Goal: Task Accomplishment & Management: Use online tool/utility

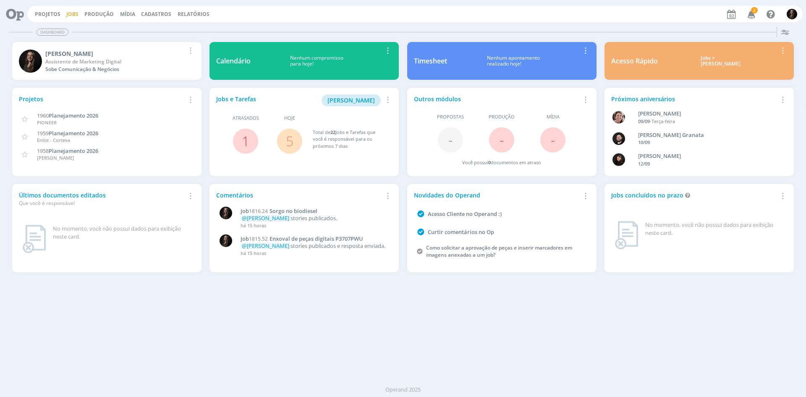
click at [70, 13] on link "Jobs" at bounding box center [72, 13] width 12 height 7
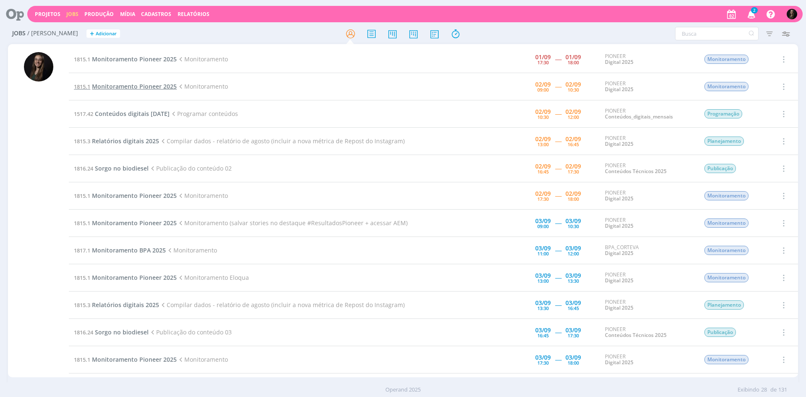
click at [154, 83] on span "Monitoramento Pioneer 2025" at bounding box center [134, 86] width 85 height 8
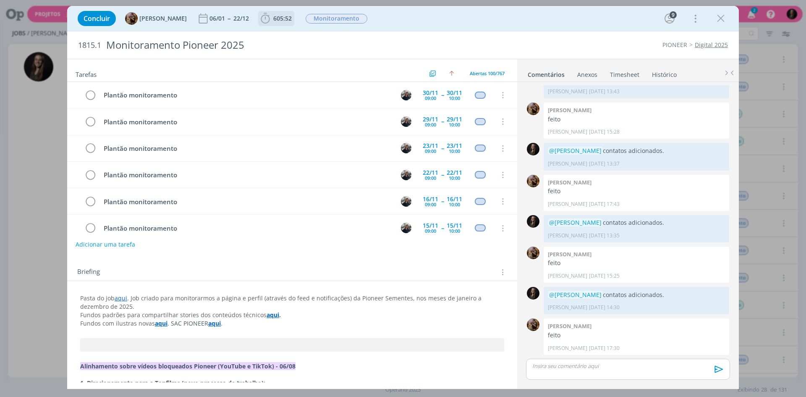
scroll to position [2508, 0]
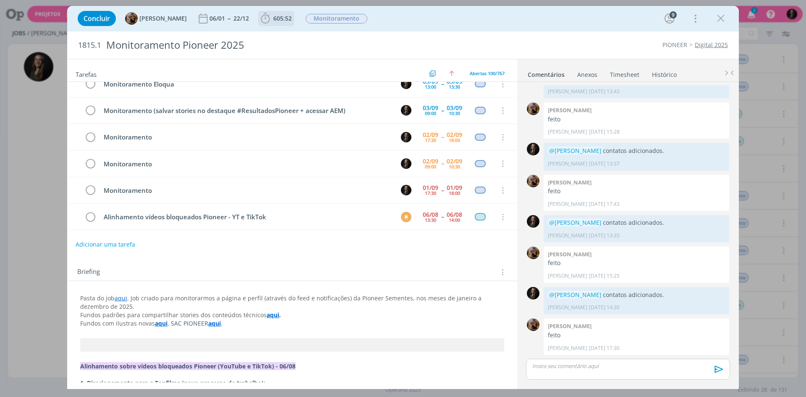
click at [285, 16] on span "605:52" at bounding box center [282, 18] width 18 height 8
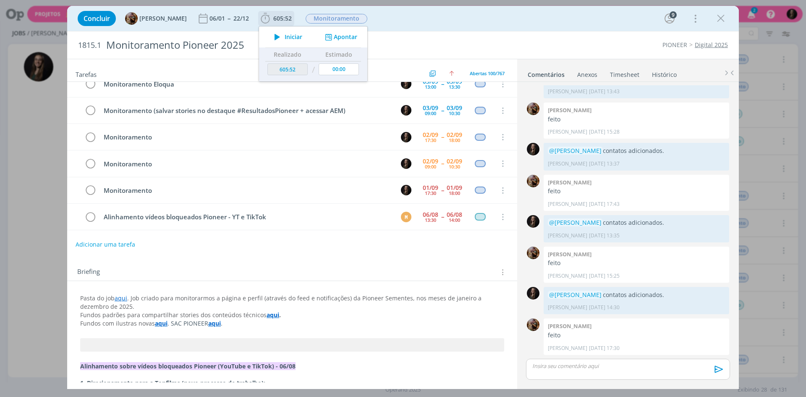
click at [291, 37] on span "Iniciar" at bounding box center [294, 37] width 18 height 6
click at [470, 32] on div "1815.1 Monitoramento Pioneer 2025 PIONEER Digital 2025" at bounding box center [402, 44] width 671 height 27
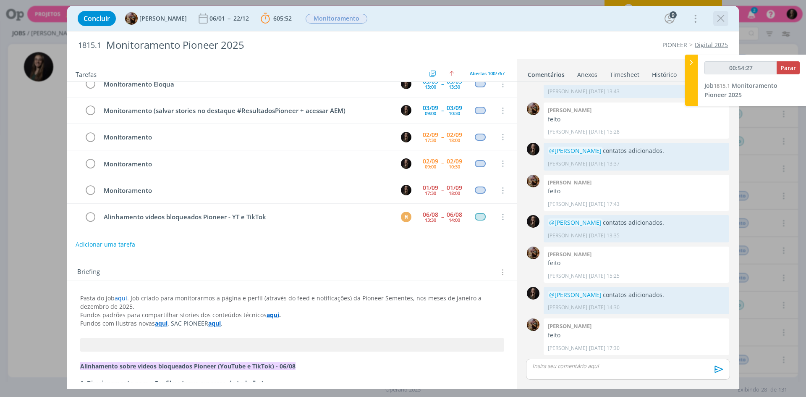
click at [724, 18] on icon "dialog" at bounding box center [720, 18] width 13 height 13
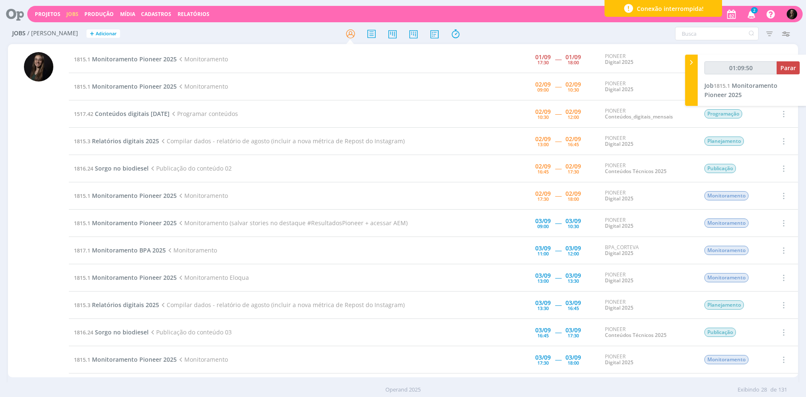
type input "01:09:51"
click at [791, 73] on button "Parar" at bounding box center [787, 67] width 23 height 13
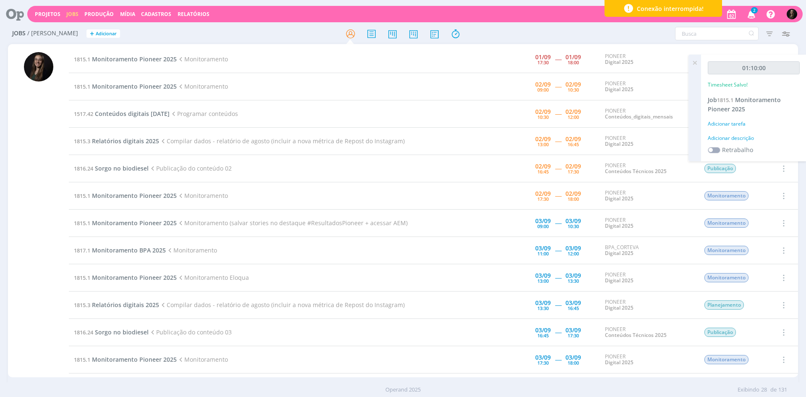
click at [732, 136] on div "Adicionar descrição" at bounding box center [754, 138] width 92 height 8
click at [727, 141] on textarea at bounding box center [754, 151] width 88 height 30
type textarea "monitoramento"
click at [770, 201] on button "Salvar" at bounding box center [784, 206] width 29 height 10
click at [140, 61] on span "Monitoramento Pioneer 2025" at bounding box center [134, 59] width 85 height 8
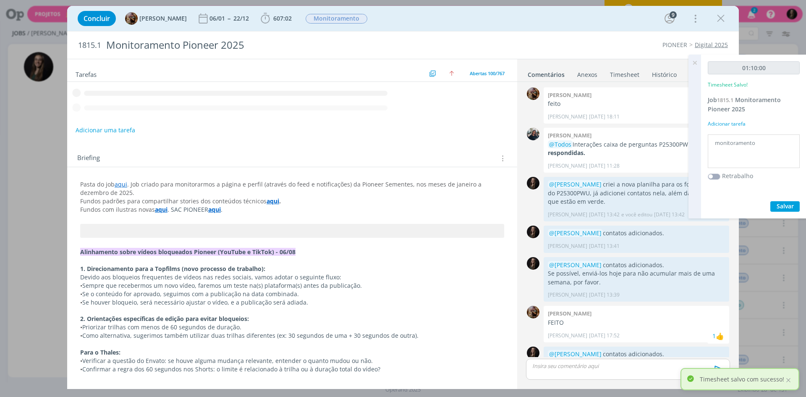
scroll to position [491, 0]
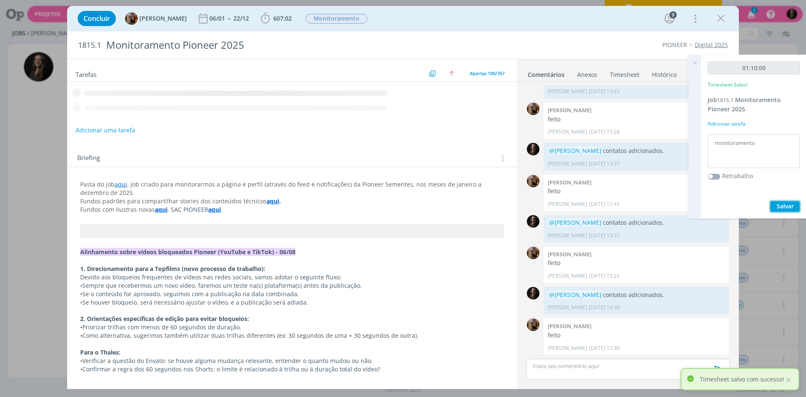
click at [791, 209] on span "Salvar" at bounding box center [784, 206] width 17 height 8
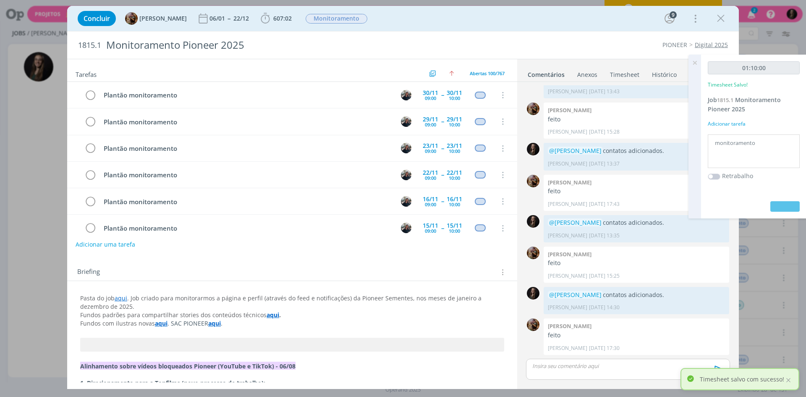
scroll to position [2508, 0]
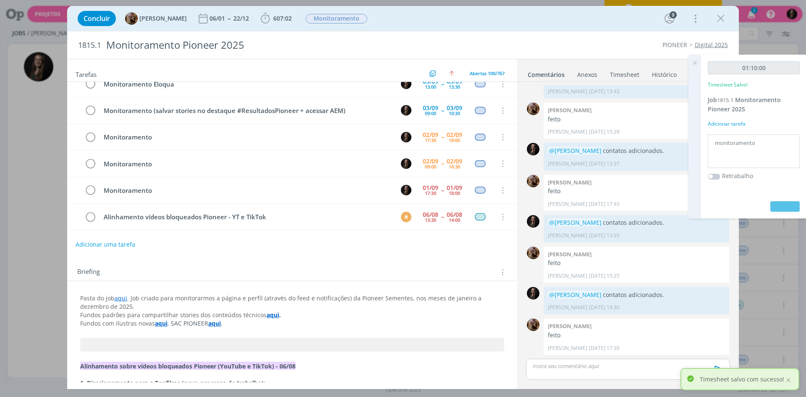
click at [695, 61] on icon at bounding box center [694, 63] width 15 height 16
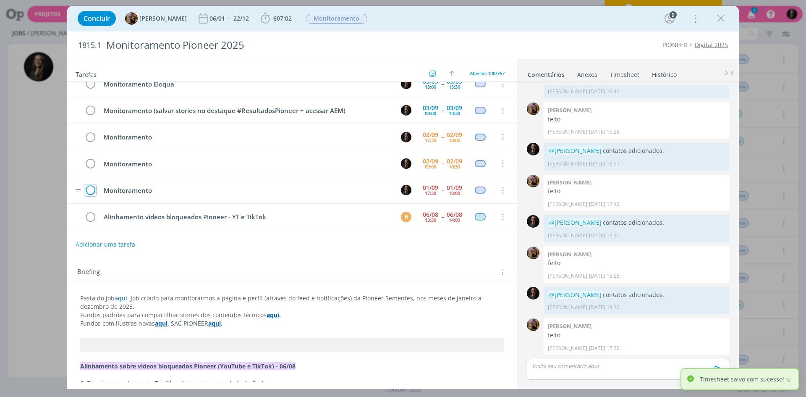
drag, startPoint x: 91, startPoint y: 189, endPoint x: 88, endPoint y: 192, distance: 4.5
click at [88, 192] on icon "dialog" at bounding box center [90, 190] width 12 height 13
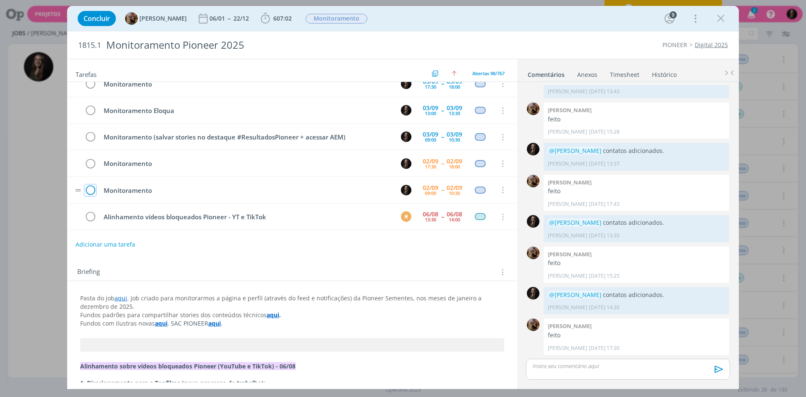
click at [91, 190] on icon "dialog" at bounding box center [90, 190] width 12 height 13
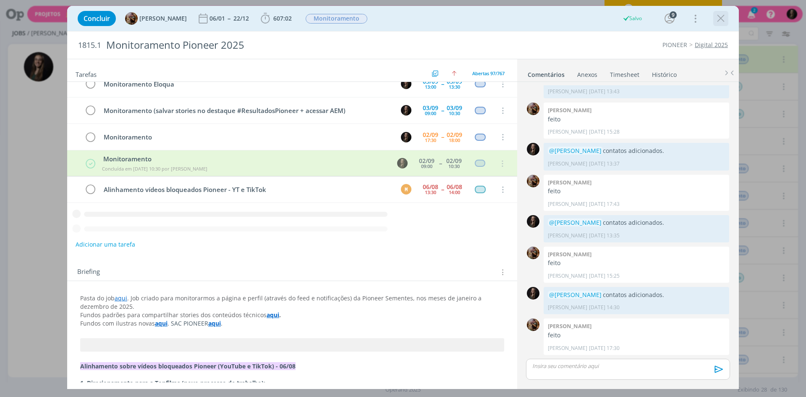
scroll to position [2481, 0]
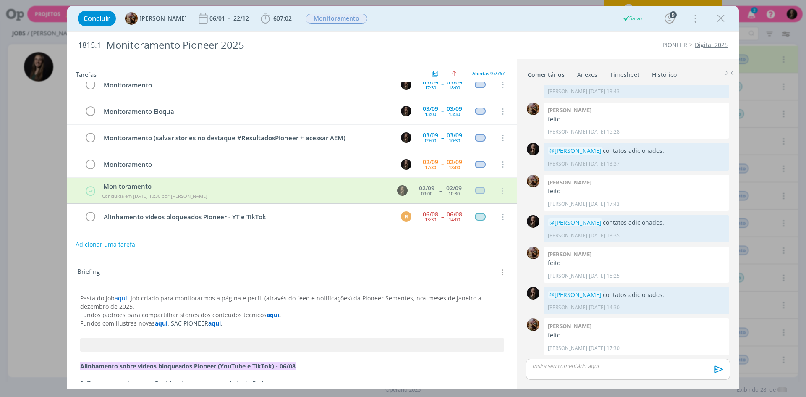
click at [719, 15] on icon "dialog" at bounding box center [720, 18] width 13 height 13
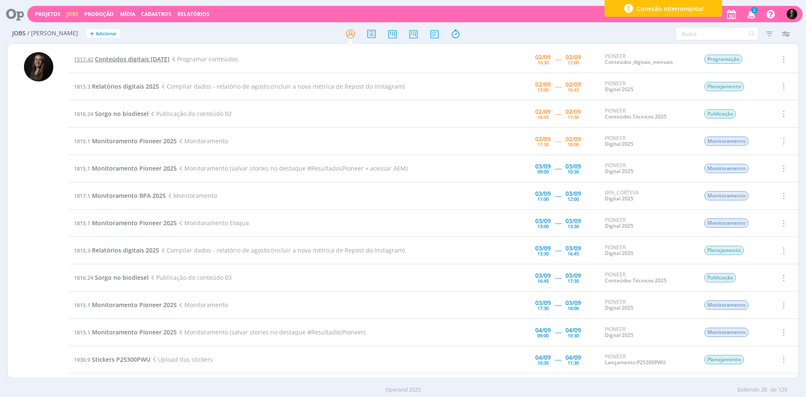
click at [140, 60] on span "Conteúdos digitais [DATE]" at bounding box center [132, 59] width 75 height 8
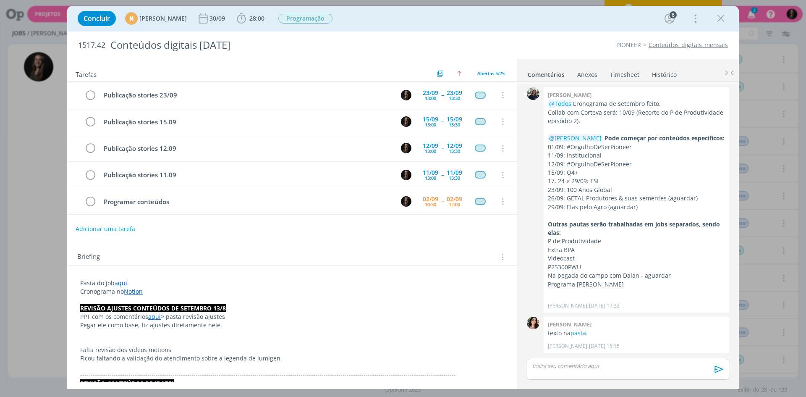
scroll to position [737, 0]
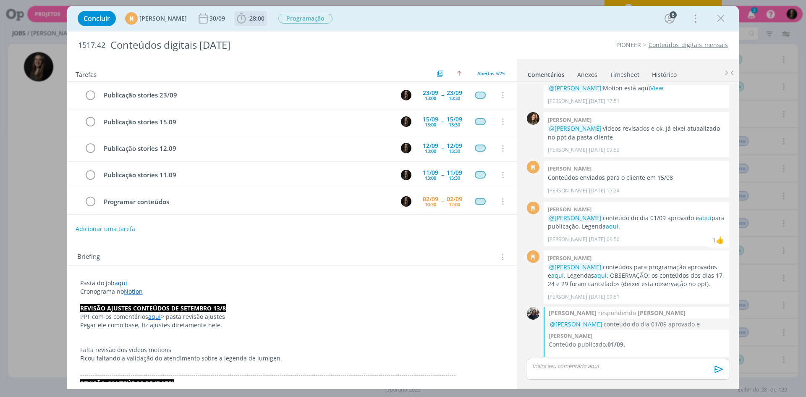
click at [248, 15] on icon "dialog" at bounding box center [241, 18] width 13 height 13
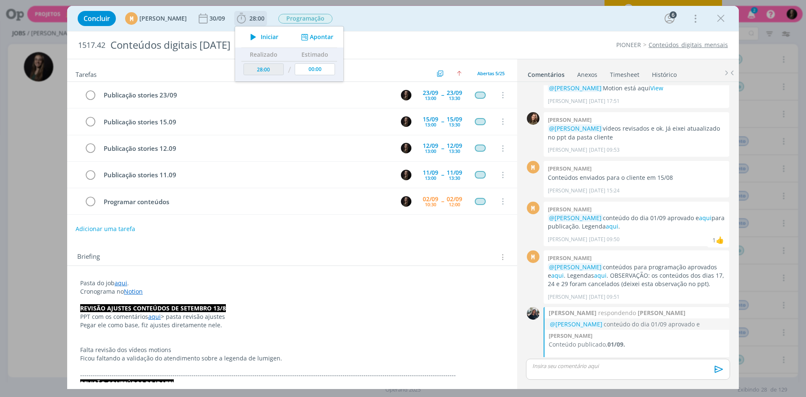
click at [261, 33] on icon "dialog" at bounding box center [253, 36] width 15 height 11
click at [557, 29] on div "Concluir M [PERSON_NAME] 30/09 28:00 Iniciar Apontar Data * [DATE] Horas * 00:0…" at bounding box center [402, 18] width 671 height 25
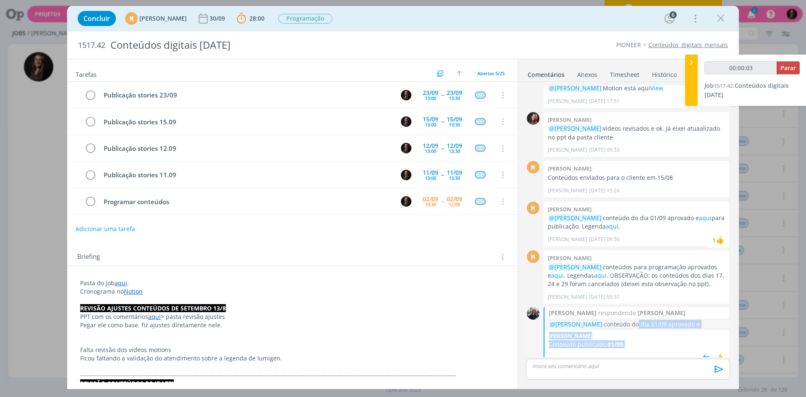
drag, startPoint x: 633, startPoint y: 334, endPoint x: 632, endPoint y: 311, distance: 23.1
click at [632, 311] on div "[PERSON_NAME] respondendo [PERSON_NAME] @Mayara Peruzzo conteúdo do dia 01/09 a…" at bounding box center [635, 335] width 185 height 57
click at [630, 329] on div "Mayara peruzzo Conteúdo publicado, 01/09. Mayara Peruzzo há 21 horas 👍" at bounding box center [636, 346] width 185 height 35
drag, startPoint x: 630, startPoint y: 256, endPoint x: 654, endPoint y: 256, distance: 23.5
click at [654, 263] on p "@[PERSON_NAME] conteúdos para programação aprovados e aqui . Legendas aqui . OB…" at bounding box center [636, 276] width 177 height 26
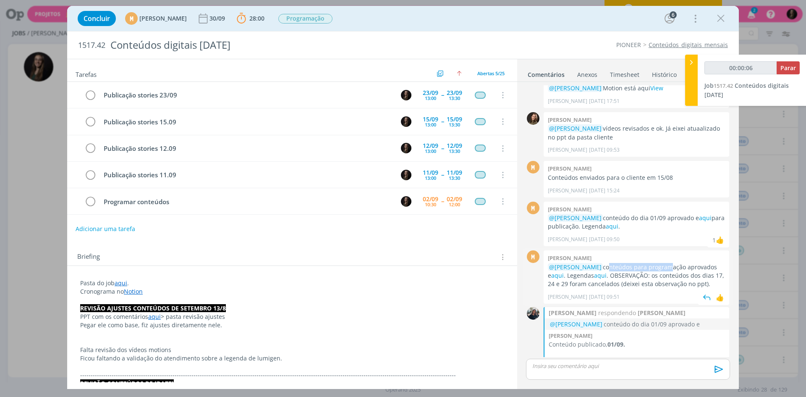
click at [654, 263] on p "@[PERSON_NAME] conteúdos para programação aprovados e aqui . Legendas aqui . OB…" at bounding box center [636, 276] width 177 height 26
click at [552, 271] on link "aqui" at bounding box center [557, 275] width 13 height 8
click at [599, 271] on link "aqui" at bounding box center [600, 275] width 13 height 8
type input "00:47:09"
